Goal: Task Accomplishment & Management: Use online tool/utility

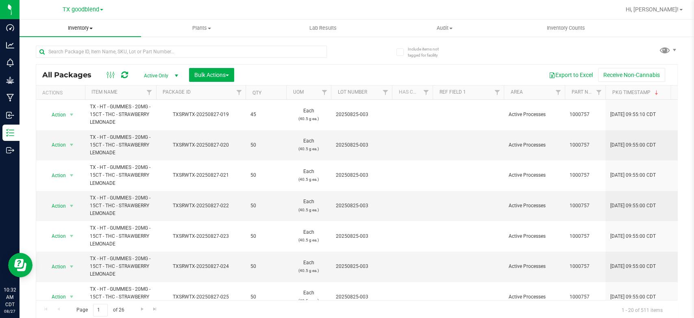
click at [73, 28] on span "Inventory" at bounding box center [81, 27] width 122 height 7
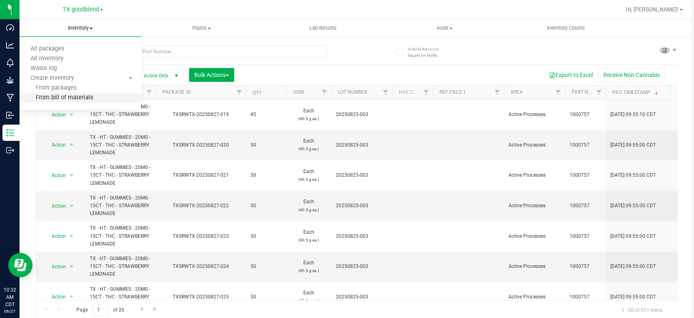
click at [67, 96] on span "From bill of materials" at bounding box center [57, 97] width 74 height 7
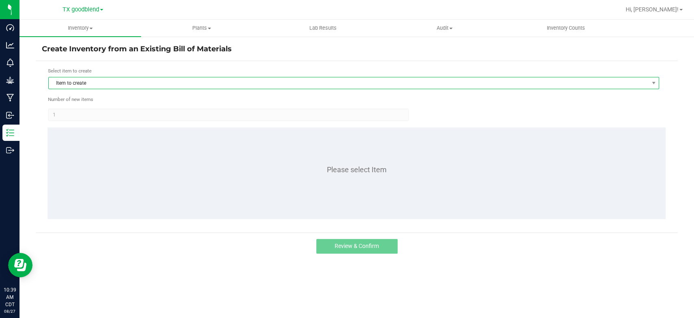
click at [76, 84] on span "Item to create" at bounding box center [349, 82] width 600 height 11
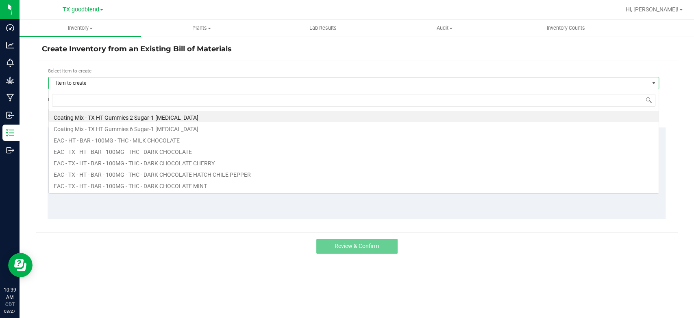
scroll to position [12, 610]
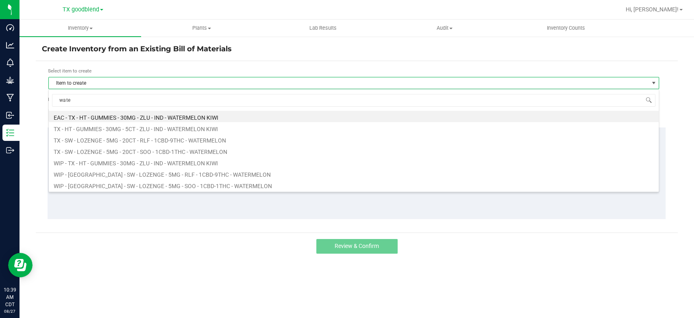
type input "water"
click at [124, 119] on li "EAC - TX - HT - GUMMIES - 30MG - ZLU - IND - WATERMELON KIWI" at bounding box center [354, 116] width 610 height 11
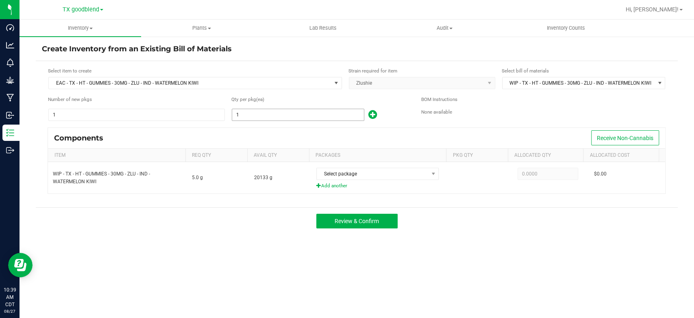
click at [272, 116] on input "1" at bounding box center [298, 114] width 132 height 11
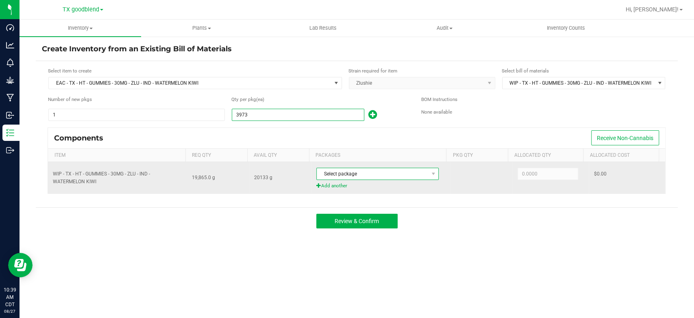
type input "3,973"
click at [359, 174] on span "Select package" at bounding box center [372, 173] width 111 height 11
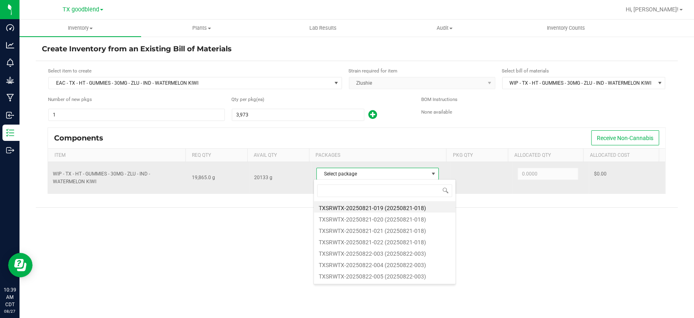
scroll to position [12, 121]
type input "0822"
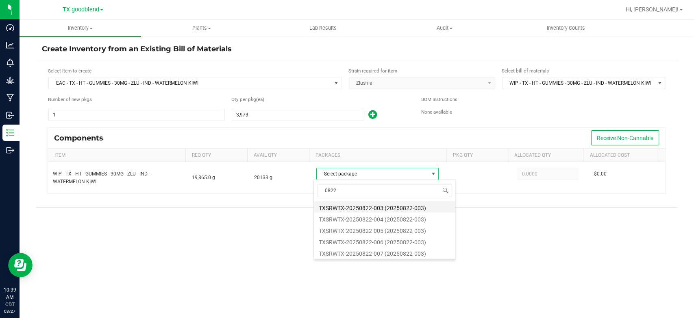
click at [376, 207] on li "TXSRWTX-20250822-003 (20250822-003)" at bounding box center [385, 206] width 142 height 11
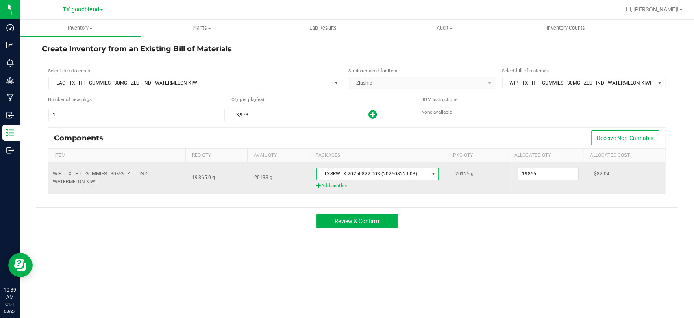
click at [562, 171] on input "19865" at bounding box center [548, 173] width 60 height 11
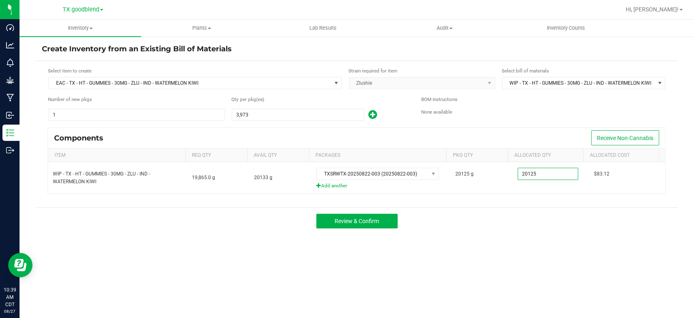
type input "20,125.0000"
click at [540, 223] on div "Review & Confirm" at bounding box center [357, 220] width 642 height 27
click at [342, 230] on div "Review & Confirm" at bounding box center [357, 220] width 642 height 27
click at [350, 222] on span "Review & Confirm" at bounding box center [357, 221] width 44 height 7
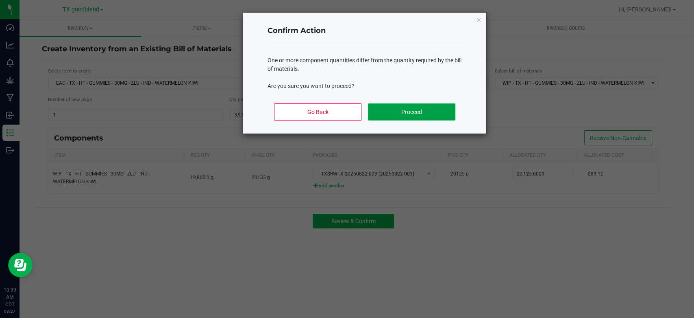
click at [397, 108] on button "Proceed" at bounding box center [411, 111] width 87 height 17
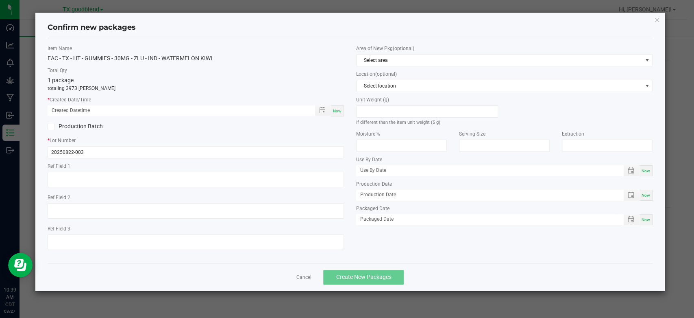
click at [332, 109] on div "Now" at bounding box center [337, 110] width 13 height 11
type input "[DATE] 10:39 AM"
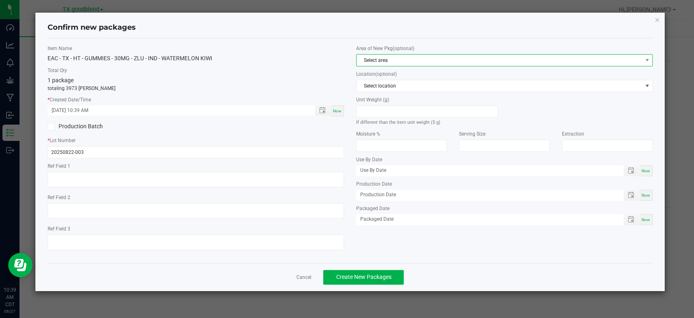
click at [394, 61] on span "Select area" at bounding box center [499, 59] width 285 height 11
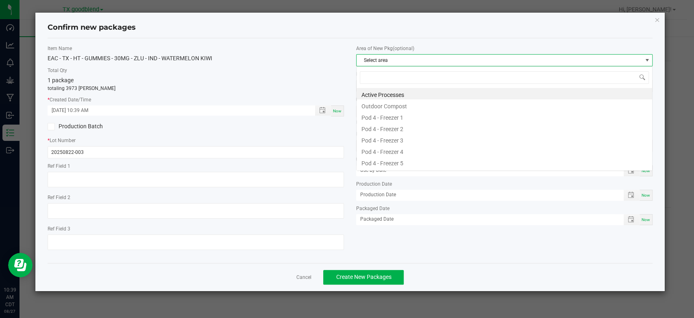
scroll to position [12, 296]
click at [399, 96] on li "Active Processes" at bounding box center [505, 93] width 296 height 11
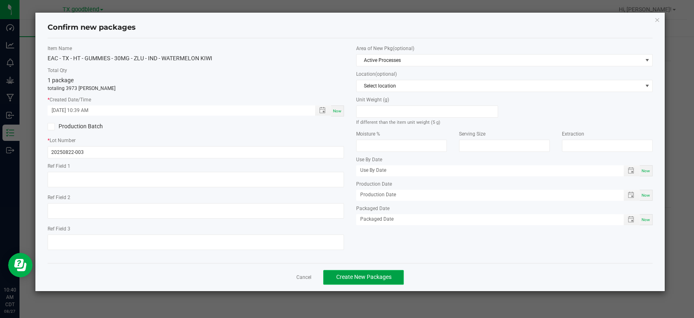
click at [359, 281] on button "Create New Packages" at bounding box center [363, 277] width 81 height 15
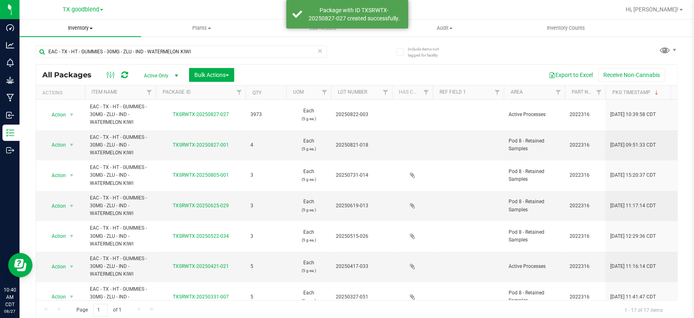
click at [85, 28] on span "Inventory" at bounding box center [81, 27] width 122 height 7
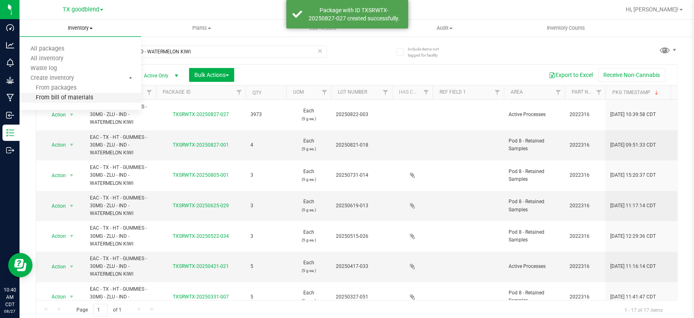
click at [77, 96] on span "From bill of materials" at bounding box center [57, 97] width 74 height 7
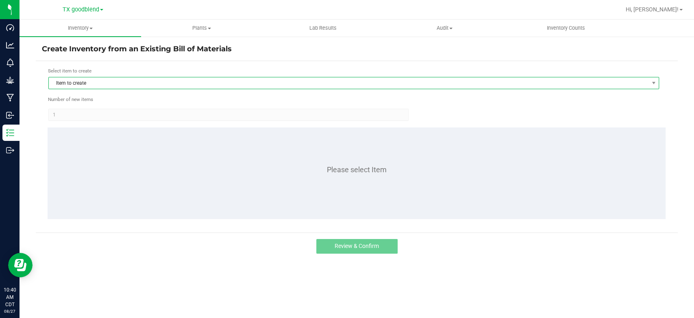
click at [105, 82] on span "Item to create" at bounding box center [349, 82] width 600 height 11
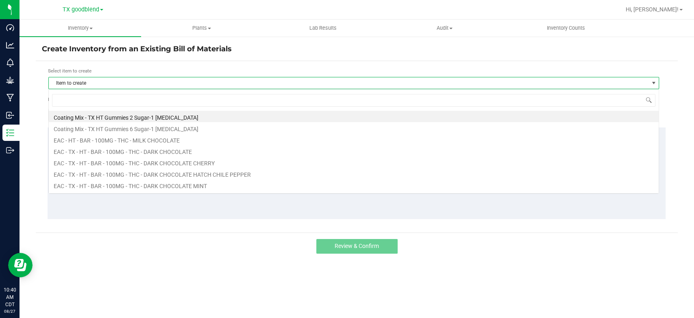
scroll to position [12, 610]
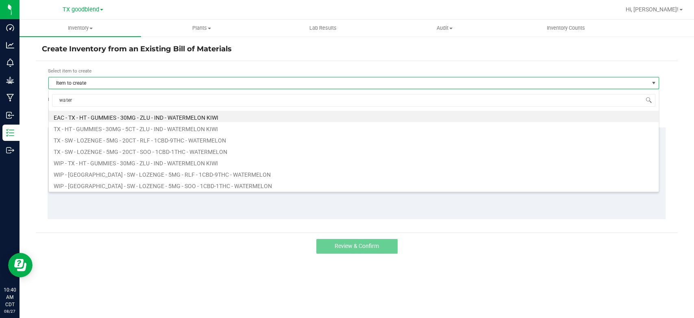
type input "waterm"
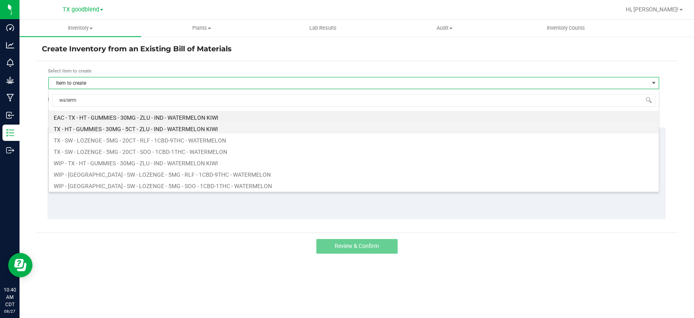
click at [137, 131] on li "TX - HT - GUMMIES - 30MG - 5CT - ZLU - IND - WATERMELON KIWI" at bounding box center [354, 127] width 610 height 11
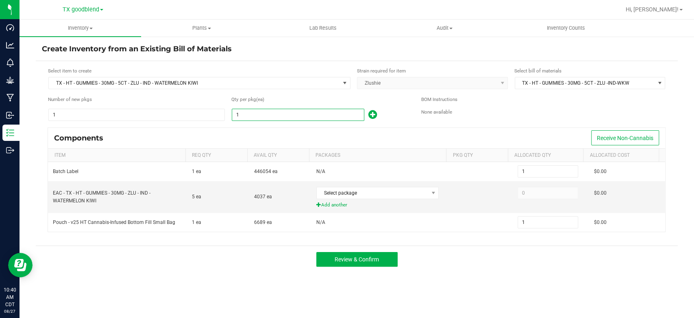
click at [284, 115] on input "1" at bounding box center [298, 114] width 132 height 11
type input "7"
type input "74"
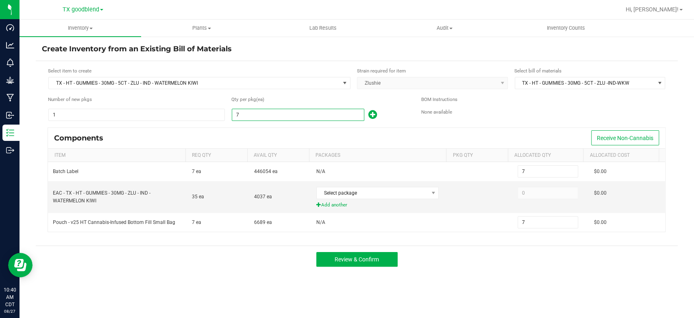
type input "74"
type input "7"
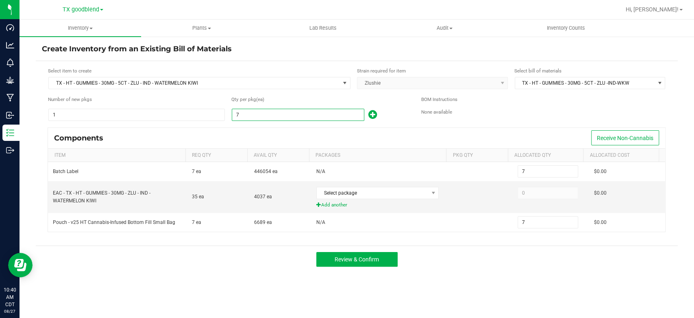
type input "79"
type input "794"
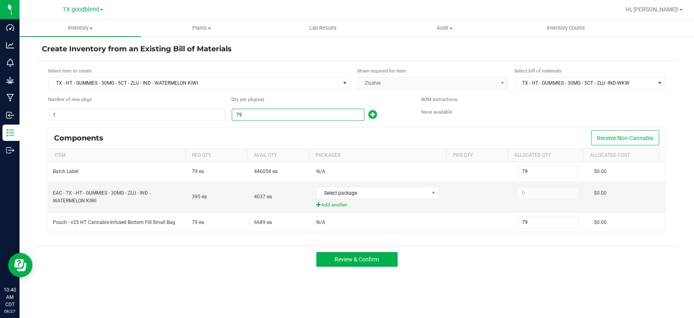
type input "794"
click at [309, 131] on div "Components Receive Non-Cannabis" at bounding box center [356, 138] width 617 height 20
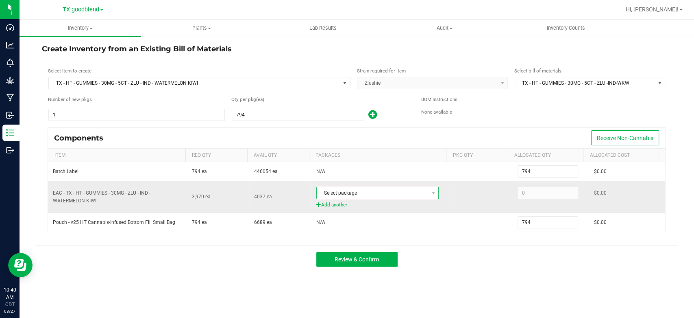
click at [359, 191] on span "Select package" at bounding box center [372, 192] width 111 height 11
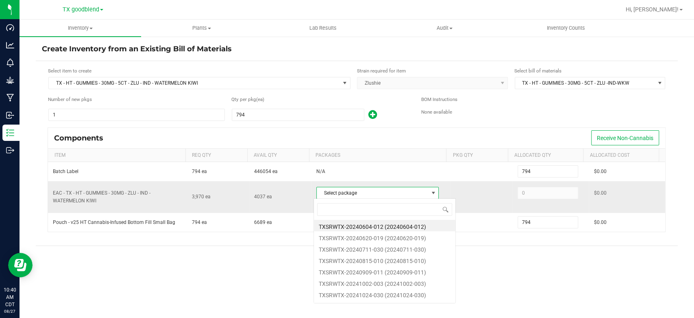
scroll to position [12, 121]
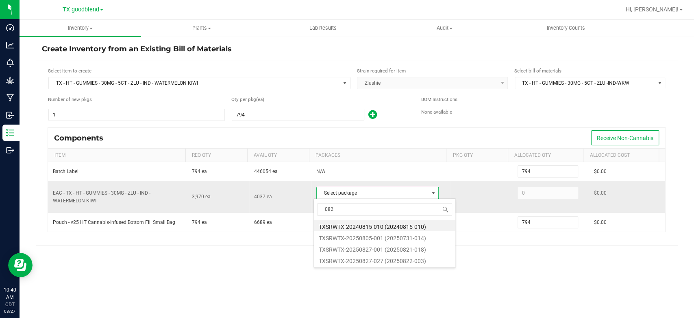
type input "0822"
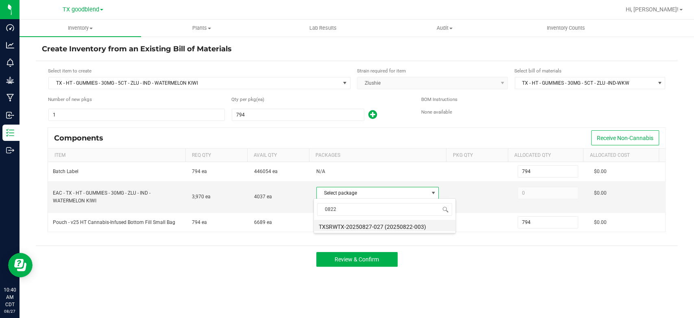
click at [374, 227] on li "TXSRWTX-20250827-027 (20250822-003)" at bounding box center [385, 225] width 142 height 11
type input "3,970"
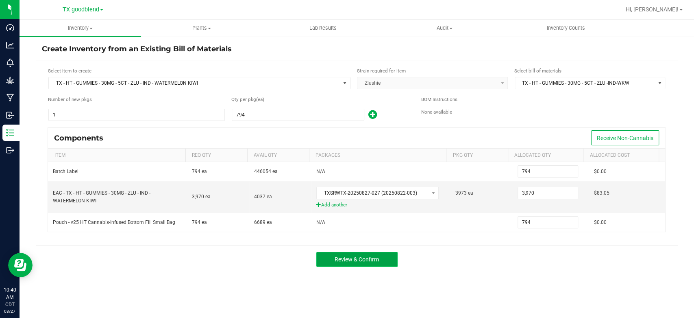
click at [368, 263] on button "Review & Confirm" at bounding box center [356, 259] width 81 height 15
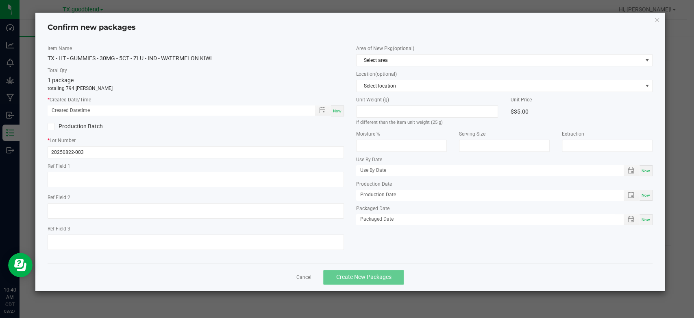
click at [339, 109] on span "Now" at bounding box center [337, 111] width 9 height 4
type input "[DATE] 10:40 AM"
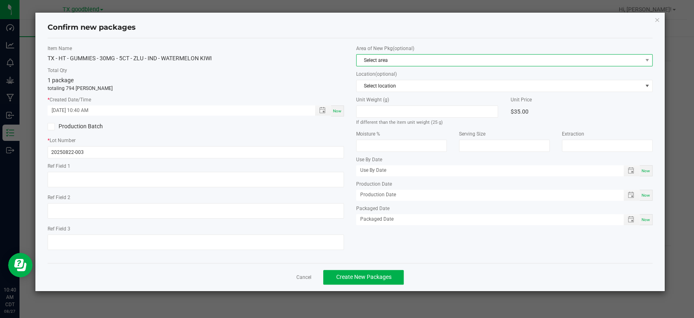
click at [395, 61] on span "Select area" at bounding box center [499, 59] width 285 height 11
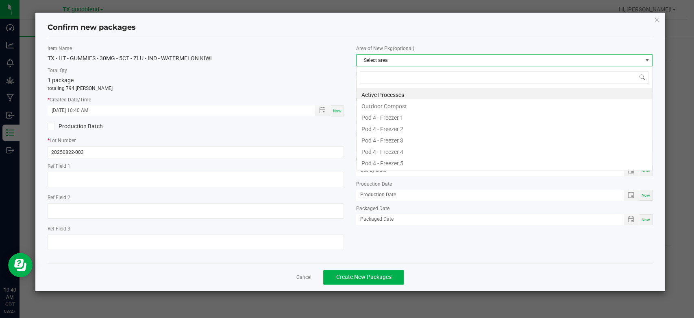
scroll to position [12, 296]
click at [394, 93] on li "Active Processes" at bounding box center [505, 93] width 296 height 11
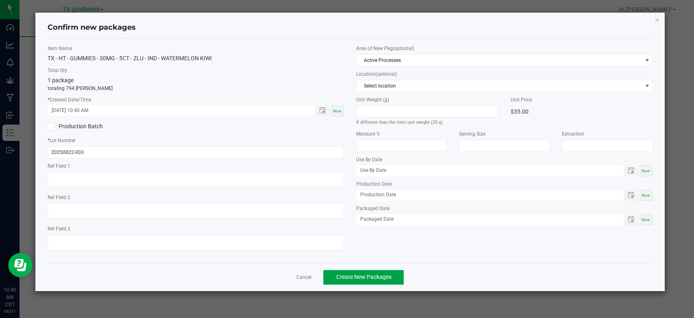
click at [365, 276] on span "Create New Packages" at bounding box center [363, 276] width 55 height 7
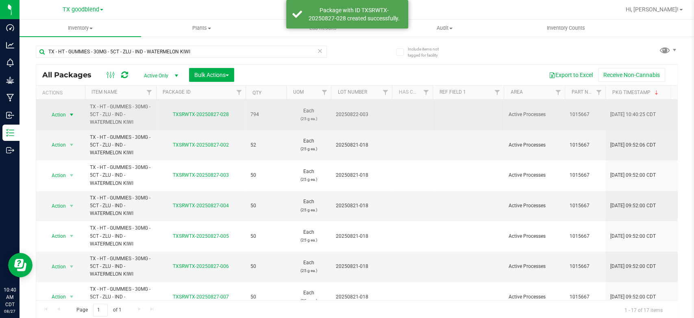
click at [54, 115] on span "Action" at bounding box center [55, 114] width 22 height 11
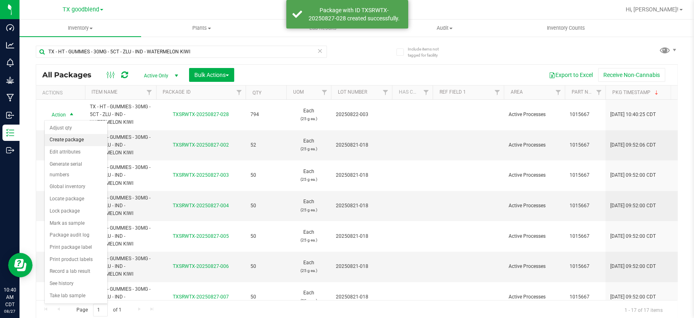
click at [59, 139] on li "Create package" at bounding box center [76, 140] width 63 height 12
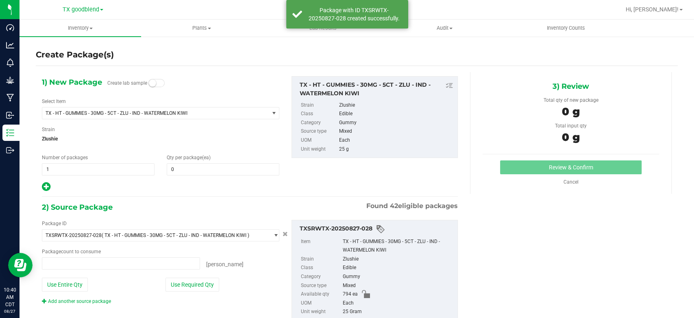
type input "0 ea"
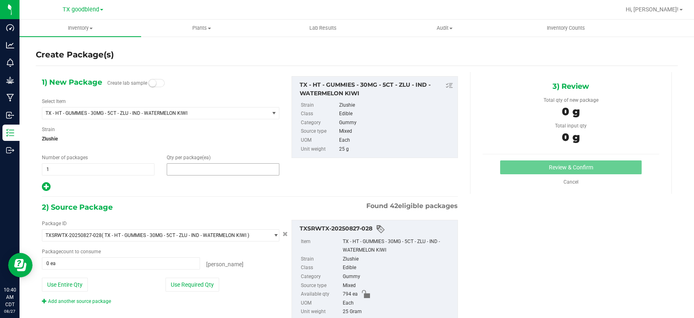
click at [184, 165] on span at bounding box center [223, 169] width 113 height 12
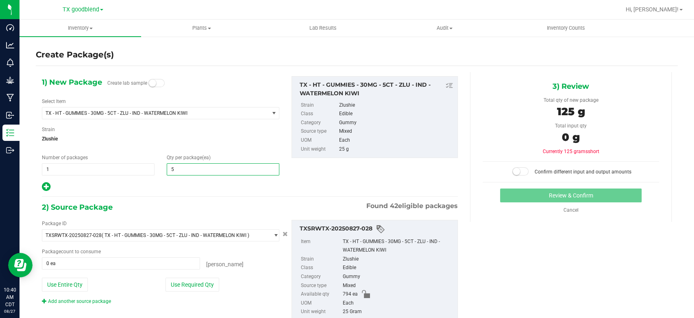
type input "50"
click at [106, 171] on span "1 1" at bounding box center [98, 169] width 113 height 12
type input "15"
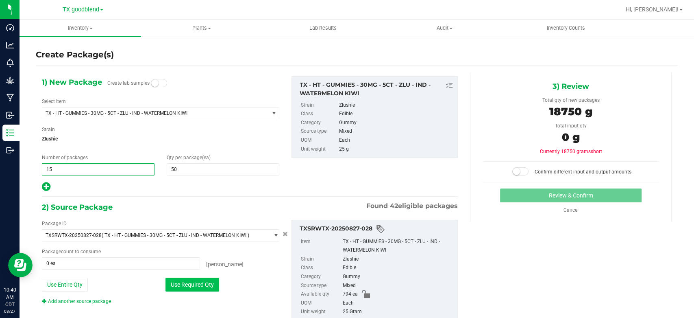
type input "15"
click at [187, 285] on button "Use Required Qty" at bounding box center [193, 284] width 54 height 14
type input "750 ea"
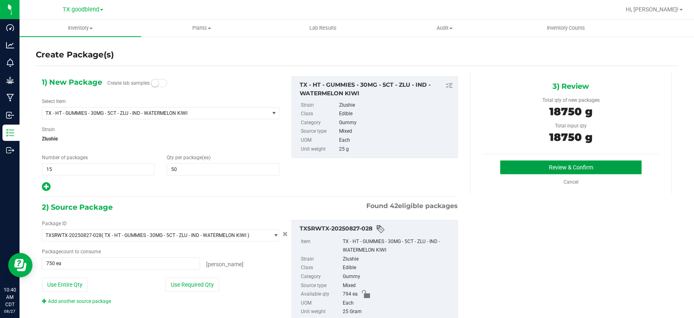
click at [585, 168] on button "Review & Confirm" at bounding box center [570, 167] width 141 height 14
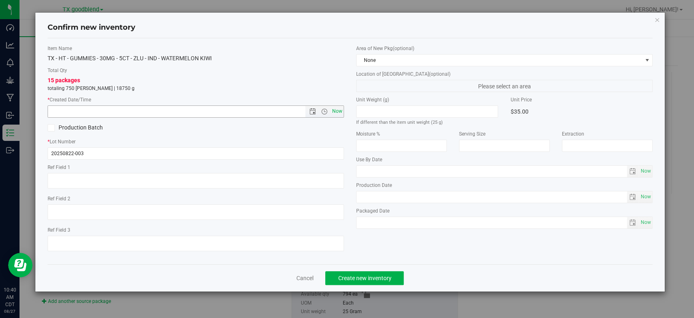
click at [341, 112] on span "Now" at bounding box center [338, 111] width 14 height 12
type input "[DATE] 10:40 AM"
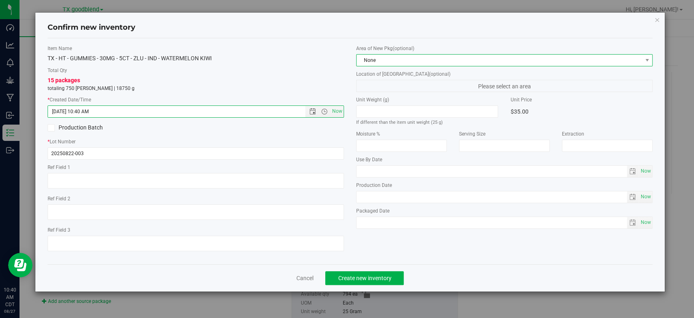
click at [389, 54] on span "None" at bounding box center [504, 60] width 296 height 12
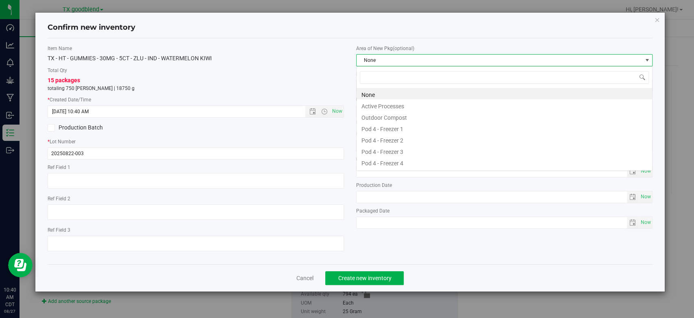
scroll to position [12, 296]
click at [391, 104] on li "Active Processes" at bounding box center [505, 104] width 296 height 11
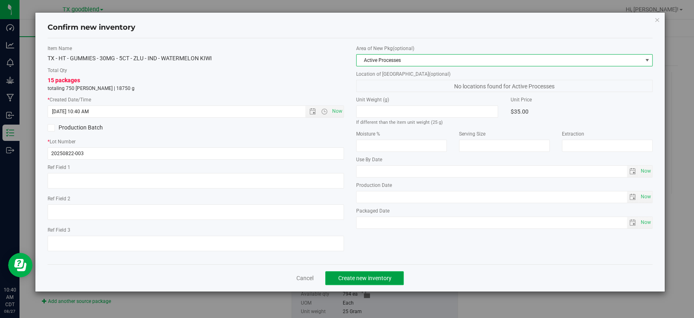
click at [371, 273] on button "Create new inventory" at bounding box center [364, 278] width 78 height 14
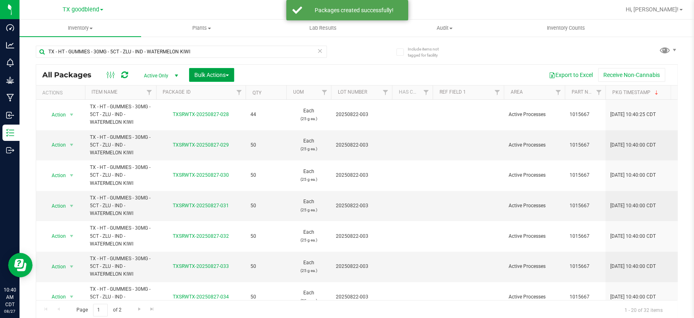
click at [219, 72] on span "Bulk Actions" at bounding box center [211, 75] width 35 height 7
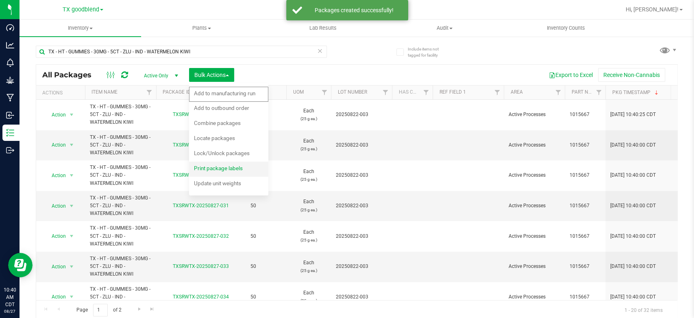
click at [206, 171] on span "Print package labels" at bounding box center [218, 168] width 49 height 7
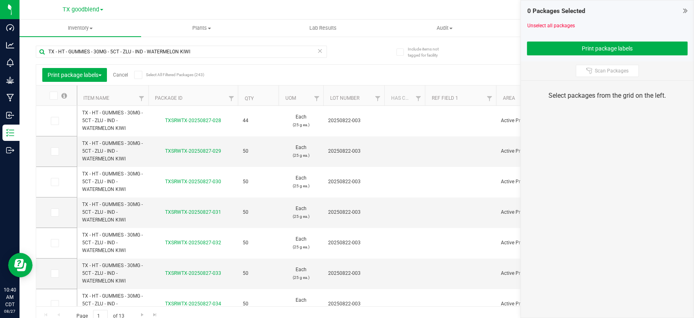
click at [53, 121] on icon at bounding box center [54, 121] width 5 height 0
click at [0, 0] on input "checkbox" at bounding box center [0, 0] width 0 height 0
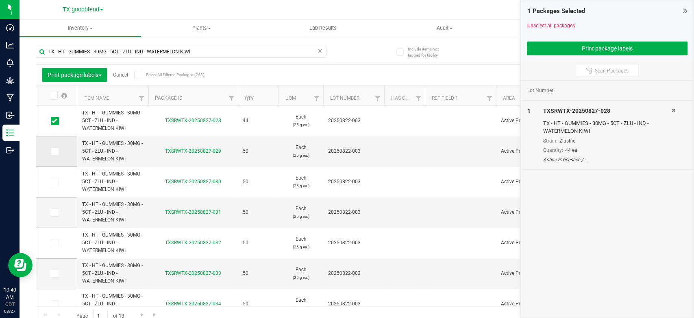
click at [55, 151] on icon at bounding box center [54, 151] width 5 height 0
click at [0, 0] on input "checkbox" at bounding box center [0, 0] width 0 height 0
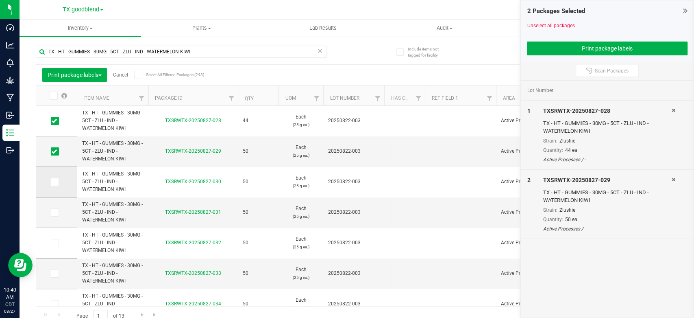
click at [55, 182] on icon at bounding box center [54, 182] width 5 height 0
click at [0, 0] on input "checkbox" at bounding box center [0, 0] width 0 height 0
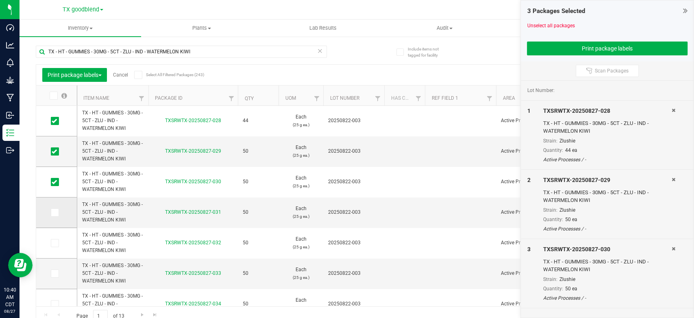
click at [53, 212] on icon at bounding box center [54, 212] width 5 height 0
click at [0, 0] on input "checkbox" at bounding box center [0, 0] width 0 height 0
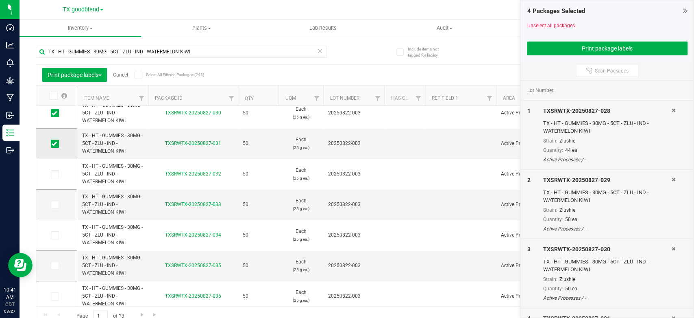
scroll to position [69, 0]
click at [55, 174] on icon at bounding box center [54, 174] width 5 height 0
click at [0, 0] on input "checkbox" at bounding box center [0, 0] width 0 height 0
click at [55, 200] on span at bounding box center [55, 204] width 8 height 8
click at [0, 0] on input "checkbox" at bounding box center [0, 0] width 0 height 0
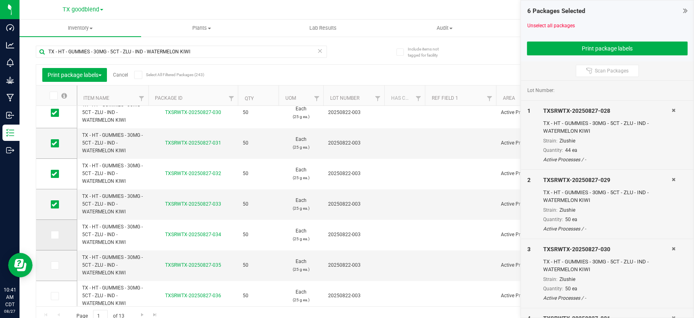
click at [55, 235] on icon at bounding box center [54, 235] width 5 height 0
click at [0, 0] on input "checkbox" at bounding box center [0, 0] width 0 height 0
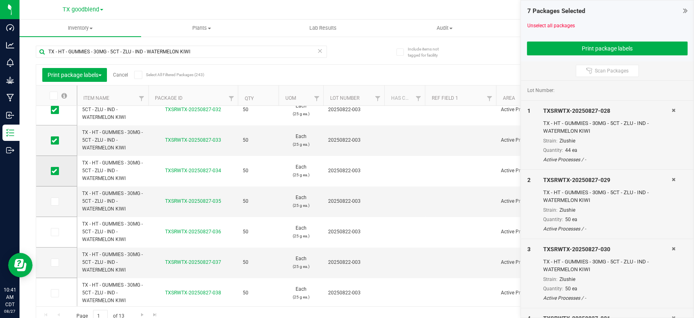
scroll to position [133, 0]
click at [52, 201] on icon at bounding box center [54, 201] width 5 height 0
click at [0, 0] on input "checkbox" at bounding box center [0, 0] width 0 height 0
click at [60, 231] on label at bounding box center [57, 231] width 12 height 8
click at [0, 0] on input "checkbox" at bounding box center [0, 0] width 0 height 0
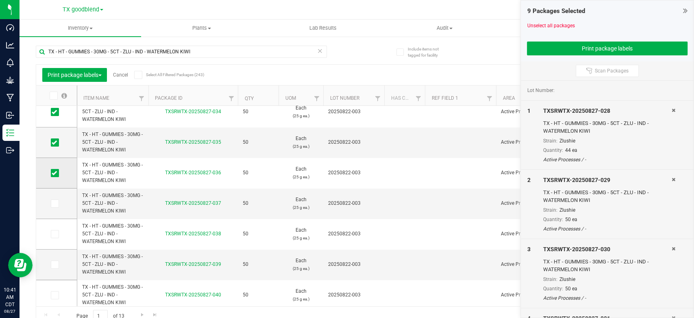
scroll to position [195, 0]
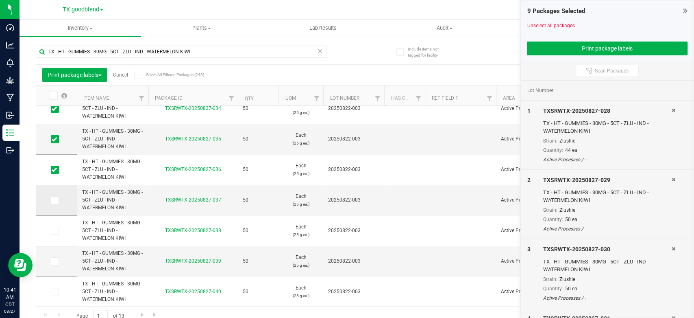
click at [54, 203] on span at bounding box center [55, 200] width 8 height 8
click at [0, 0] on input "checkbox" at bounding box center [0, 0] width 0 height 0
click at [53, 225] on td at bounding box center [56, 231] width 41 height 31
click at [53, 231] on icon at bounding box center [54, 231] width 5 height 0
click at [0, 0] on input "checkbox" at bounding box center [0, 0] width 0 height 0
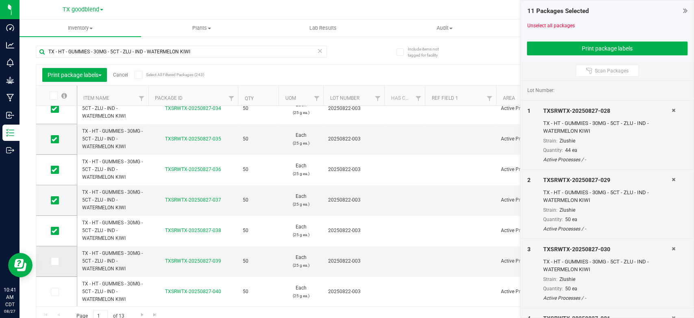
click at [54, 266] on td at bounding box center [56, 261] width 41 height 31
click at [55, 257] on span at bounding box center [55, 261] width 8 height 8
click at [0, 0] on input "checkbox" at bounding box center [0, 0] width 0 height 0
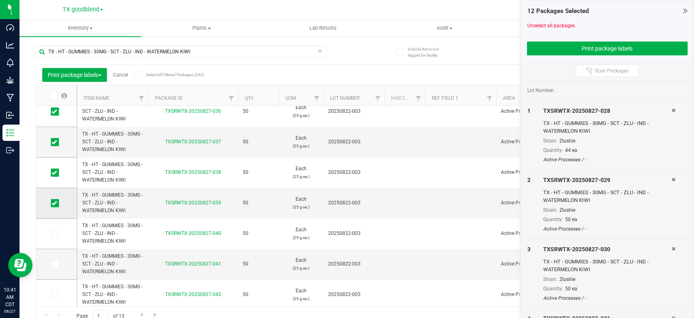
scroll to position [0, 0]
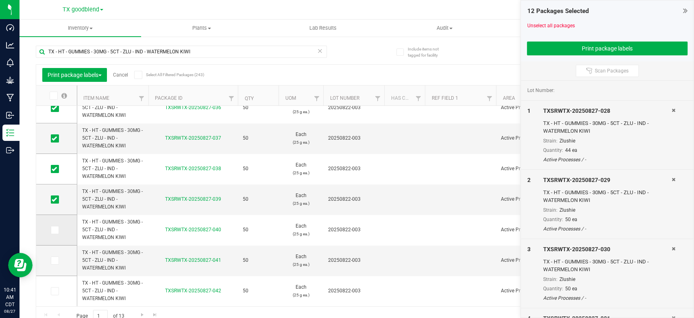
click at [54, 230] on icon at bounding box center [54, 230] width 5 height 0
click at [0, 0] on input "checkbox" at bounding box center [0, 0] width 0 height 0
click at [56, 260] on icon at bounding box center [54, 260] width 5 height 0
click at [0, 0] on input "checkbox" at bounding box center [0, 0] width 0 height 0
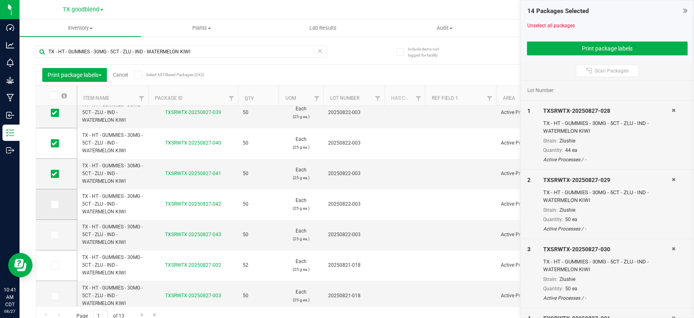
click at [59, 200] on label at bounding box center [57, 204] width 12 height 8
click at [0, 0] on input "checkbox" at bounding box center [0, 0] width 0 height 0
click at [56, 235] on icon at bounding box center [54, 235] width 5 height 0
click at [0, 0] on input "checkbox" at bounding box center [0, 0] width 0 height 0
click at [569, 47] on button "Print package labels" at bounding box center [607, 48] width 161 height 14
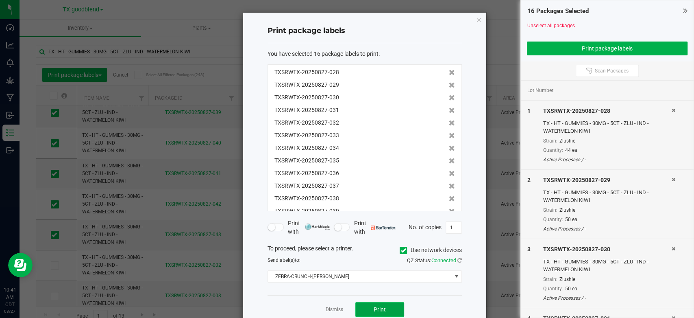
click at [383, 306] on button "Print" at bounding box center [379, 309] width 49 height 15
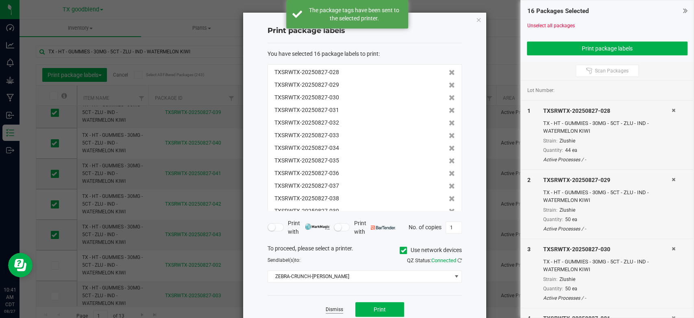
click at [334, 309] on link "Dismiss" at bounding box center [334, 309] width 17 height 7
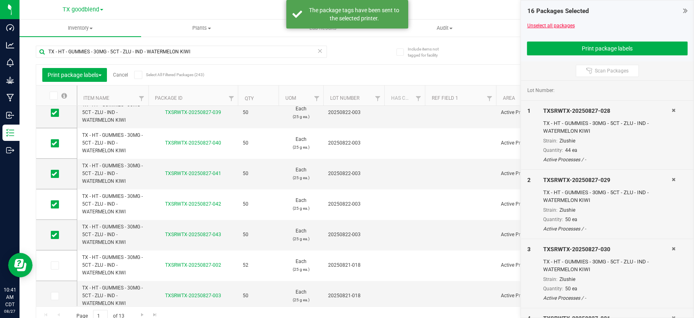
click at [542, 27] on link "Unselect all packages" at bounding box center [551, 26] width 48 height 6
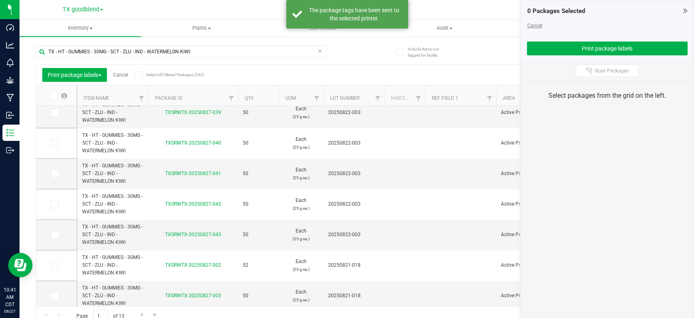
click at [535, 25] on link "Cancel" at bounding box center [534, 26] width 15 height 6
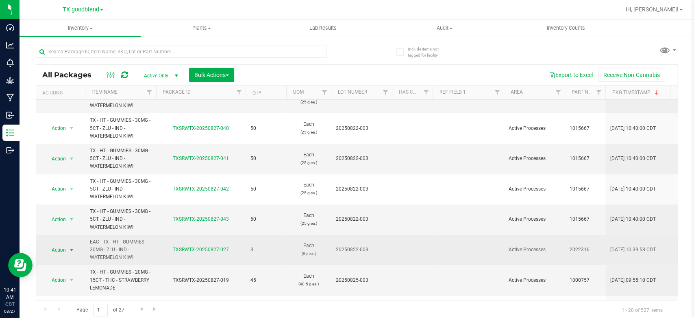
click at [64, 251] on span "Action" at bounding box center [55, 249] width 22 height 11
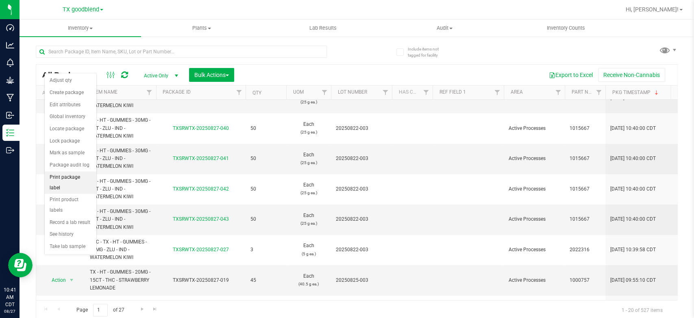
click at [77, 175] on li "Print package label" at bounding box center [71, 182] width 52 height 22
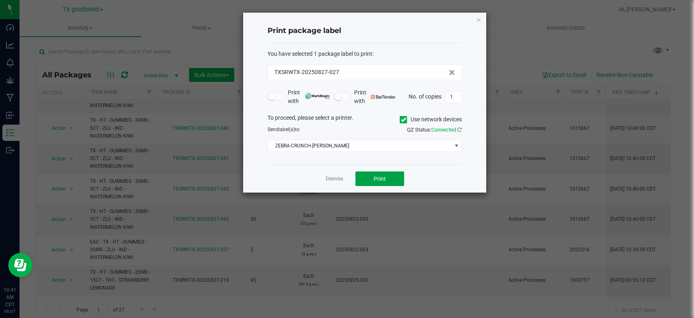
click at [364, 183] on button "Print" at bounding box center [379, 178] width 49 height 15
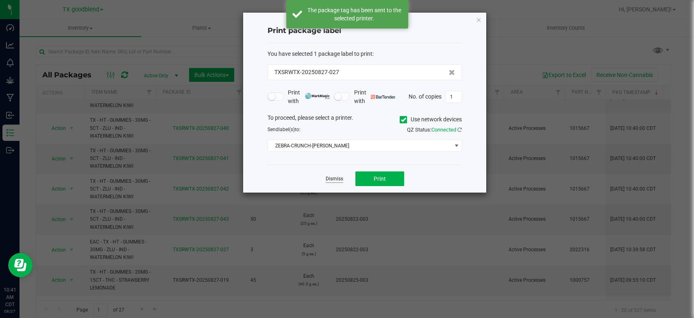
click at [336, 177] on link "Dismiss" at bounding box center [334, 178] width 17 height 7
